Goal: Use online tool/utility

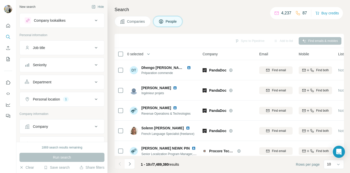
click at [56, 64] on div "Seniority" at bounding box center [59, 65] width 68 height 5
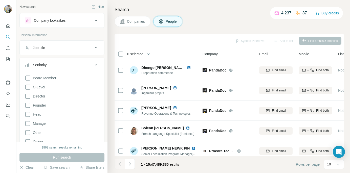
click at [56, 51] on button "Job title" at bounding box center [62, 48] width 85 height 12
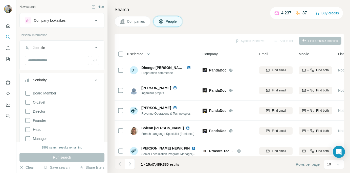
click at [75, 79] on div "Seniority" at bounding box center [59, 80] width 68 height 5
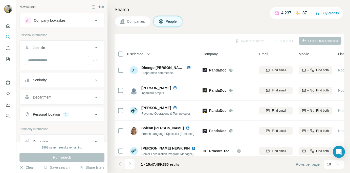
click at [72, 50] on div "Job title" at bounding box center [59, 47] width 68 height 5
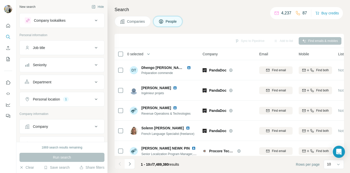
scroll to position [13, 0]
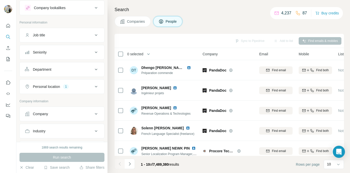
click at [56, 114] on div "Company" at bounding box center [59, 114] width 68 height 5
click at [54, 135] on input "text" at bounding box center [62, 136] width 74 height 9
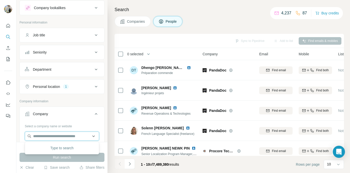
paste input "**********"
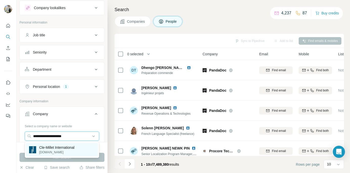
type input "**********"
click at [58, 149] on p "Cle-Millet International" at bounding box center [56, 147] width 35 height 5
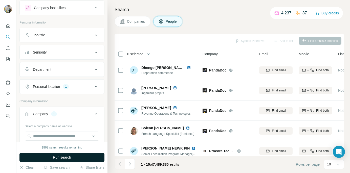
click at [68, 155] on button "Run search" at bounding box center [61, 157] width 85 height 9
